Goal: Transaction & Acquisition: Book appointment/travel/reservation

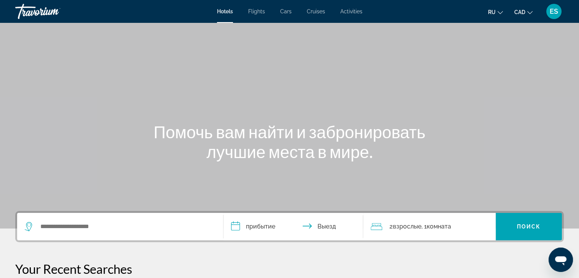
click at [256, 16] on div "Hotels Flights Cars Cruises Activities Hotels Flights Cars Cruises Activities r…" at bounding box center [289, 12] width 579 height 20
click at [256, 13] on span "Flights" at bounding box center [256, 11] width 17 height 6
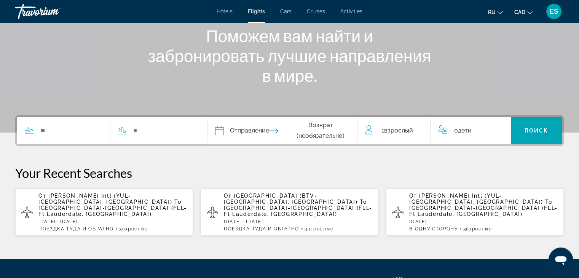
scroll to position [164, 0]
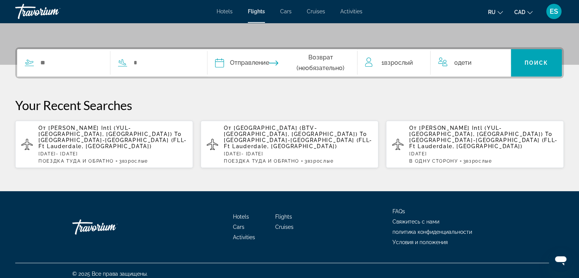
click at [96, 137] on span "Fort Lauderdale-Hollywood Intl (FLL-Ft Lauderdale, US)" at bounding box center [112, 143] width 148 height 12
